Goal: Information Seeking & Learning: Find specific fact

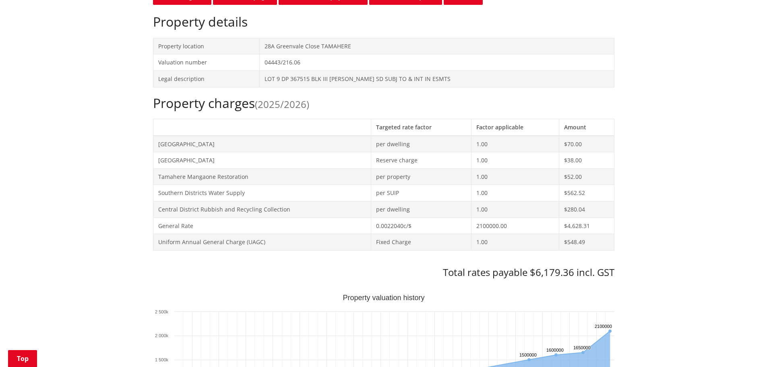
scroll to position [282, 0]
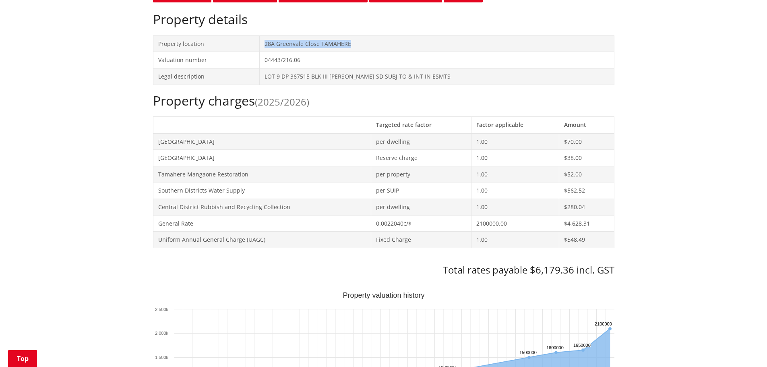
drag, startPoint x: 361, startPoint y: 42, endPoint x: 269, endPoint y: 45, distance: 91.9
click at [269, 45] on td "28A Greenvale Close TAMAHERE" at bounding box center [436, 43] width 355 height 17
copy td "28A Greenvale Close TAMAHERE"
drag, startPoint x: 442, startPoint y: 73, endPoint x: 257, endPoint y: 79, distance: 184.6
click at [257, 79] on tr "Legal description LOT 9 DP 367515 BLK III [PERSON_NAME] SD SUBJ TO & INT IN ESM…" at bounding box center [383, 76] width 461 height 17
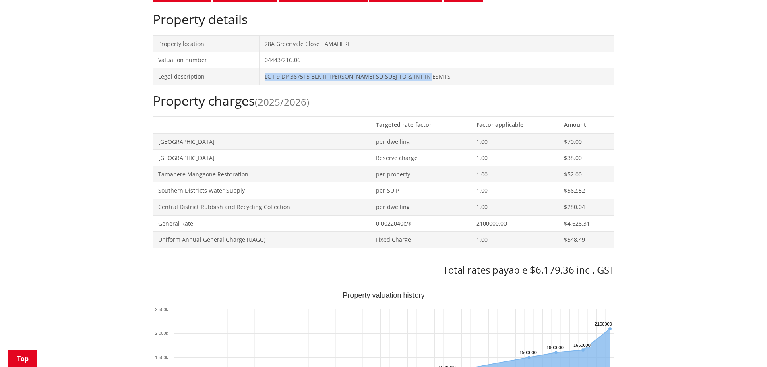
copy tr "LOT 9 DP 367515 BLK III [PERSON_NAME] SD SUBJ TO & INT IN ESMTS"
click at [404, 94] on h2 "Property charges (2025/2026)" at bounding box center [384, 100] width 462 height 15
drag, startPoint x: 450, startPoint y: 77, endPoint x: 255, endPoint y: 76, distance: 194.2
click at [255, 76] on tr "Legal description LOT 9 DP 367515 BLK III [PERSON_NAME] SD SUBJ TO & INT IN ESM…" at bounding box center [383, 76] width 461 height 17
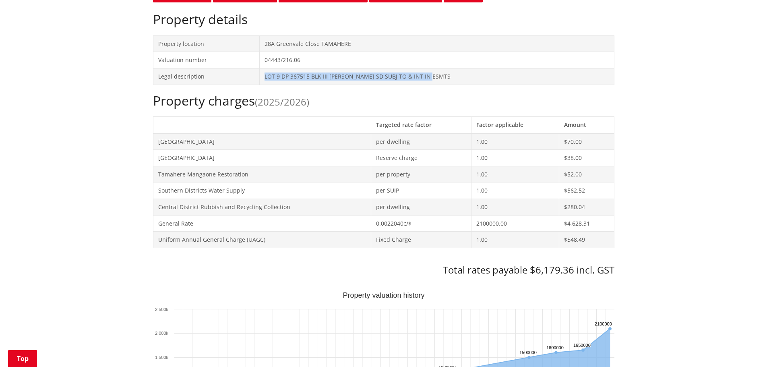
copy tr "LOT 9 DP 367515 BLK III [PERSON_NAME] SD SUBJ TO & INT IN ESMTS"
click at [249, 272] on h3 "Total rates payable $6,179.36 incl. GST" at bounding box center [384, 270] width 462 height 12
drag, startPoint x: 445, startPoint y: 72, endPoint x: 266, endPoint y: 78, distance: 179.0
click at [266, 78] on td "LOT 9 DP 367515 BLK III [PERSON_NAME] SD SUBJ TO & INT IN ESMTS" at bounding box center [436, 76] width 355 height 17
copy td "LOT 9 DP 367515 BLK III [PERSON_NAME] SD SUBJ TO & INT IN ESMTS"
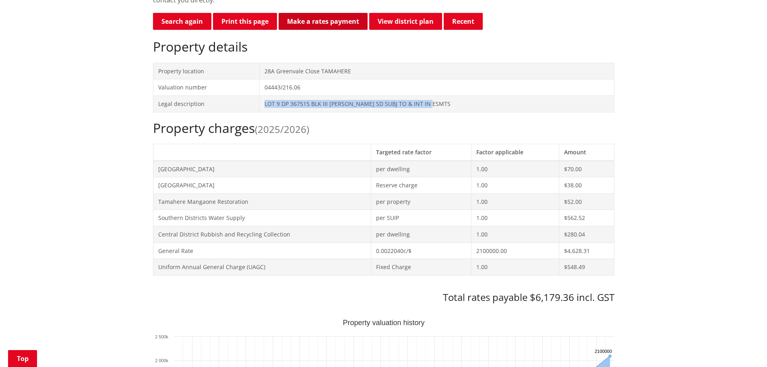
scroll to position [201, 0]
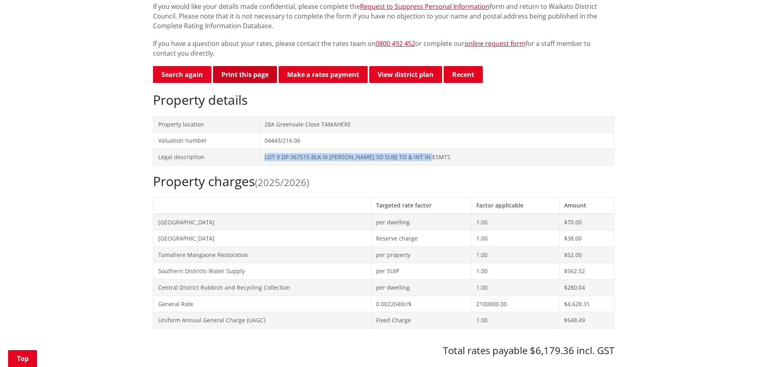
click at [249, 74] on button "Print this page" at bounding box center [245, 74] width 64 height 17
